Goal: Information Seeking & Learning: Learn about a topic

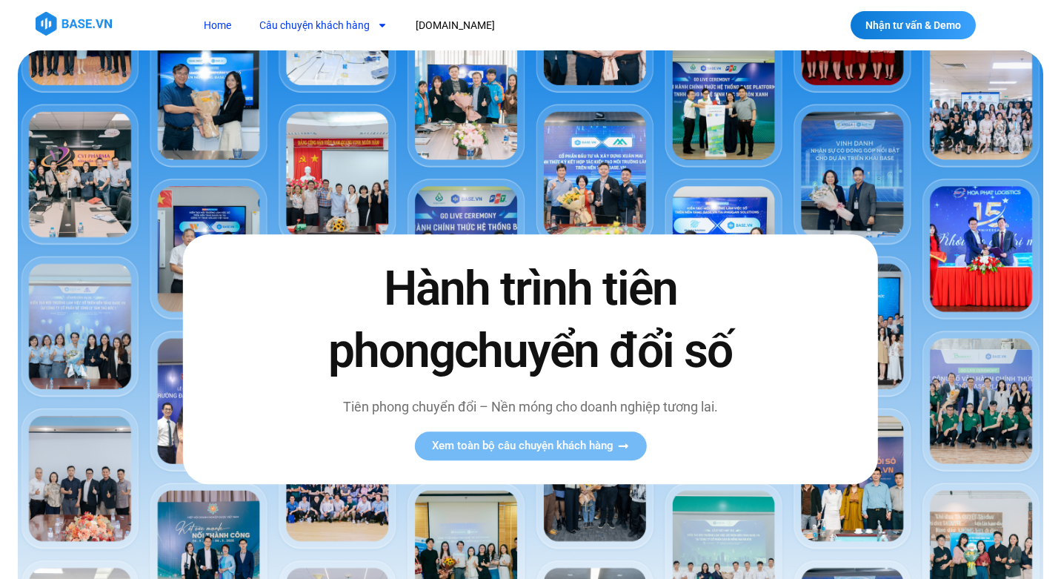
click at [342, 30] on link "Câu chuyện khách hàng" at bounding box center [323, 25] width 150 height 27
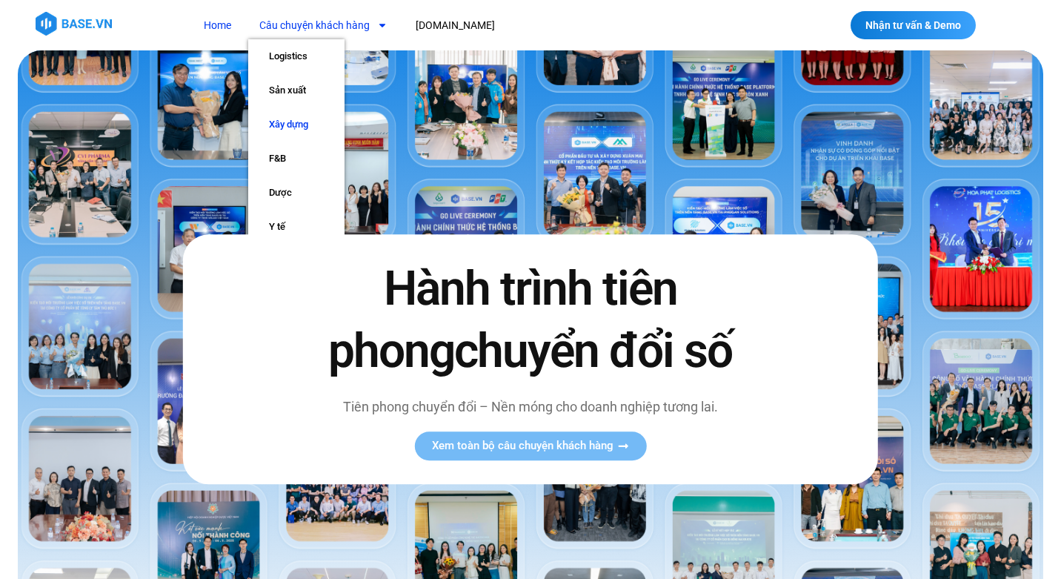
click at [290, 120] on link "Xây dựng" at bounding box center [296, 124] width 96 height 34
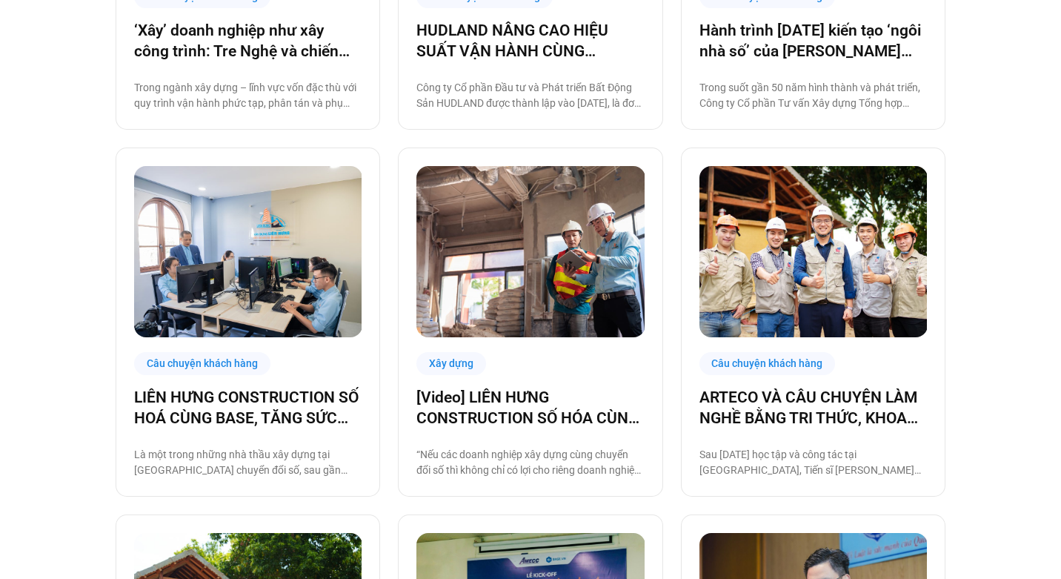
scroll to position [437, 0]
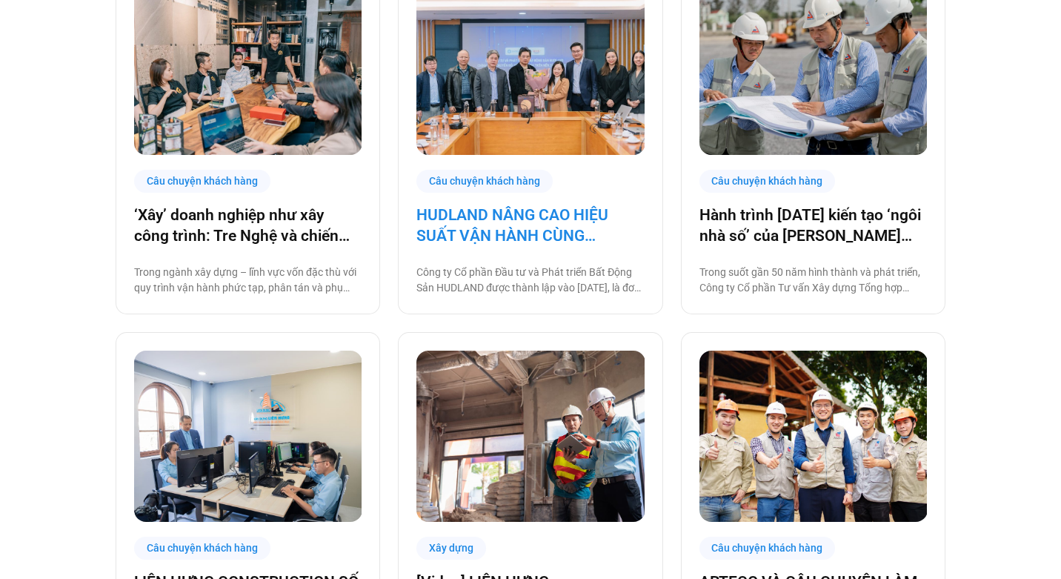
click at [528, 225] on link "HUDLAND NÂNG CAO HIỆU SUẤT VẬN HÀNH CÙNG [DOMAIN_NAME]" at bounding box center [529, 225] width 227 height 41
click at [532, 232] on link "HUDLAND NÂNG CAO HIỆU SUẤT VẬN HÀNH CÙNG [DOMAIN_NAME]" at bounding box center [529, 225] width 227 height 41
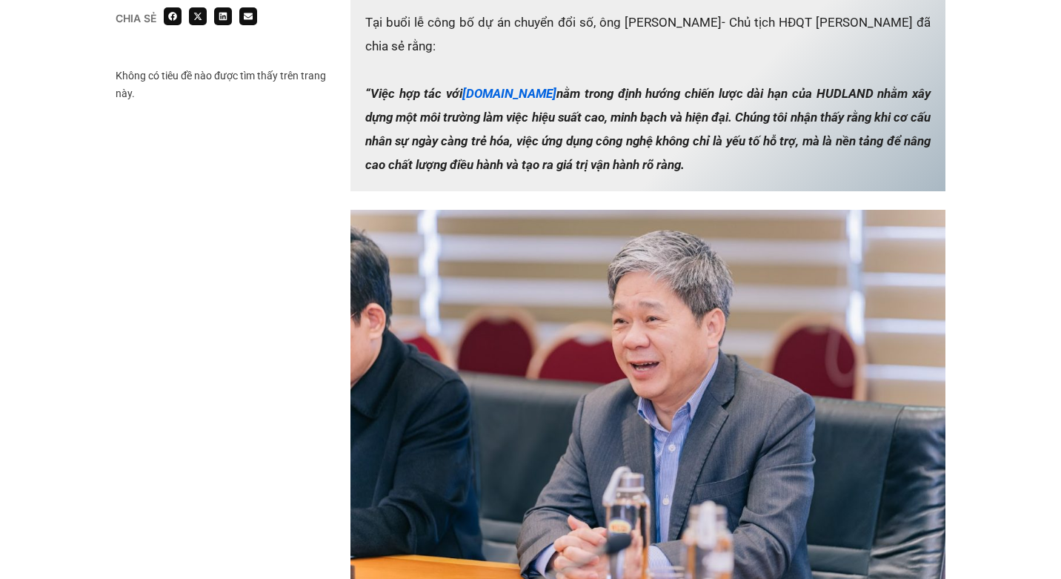
scroll to position [2079, 0]
